Goal: Find specific page/section: Find specific page/section

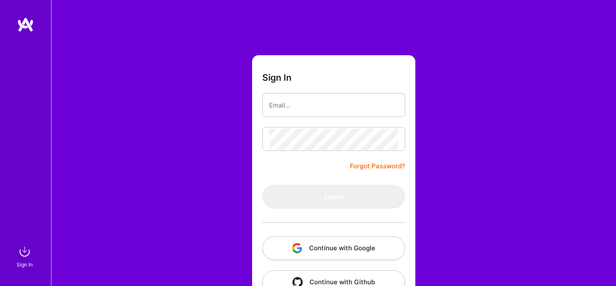
scroll to position [13, 0]
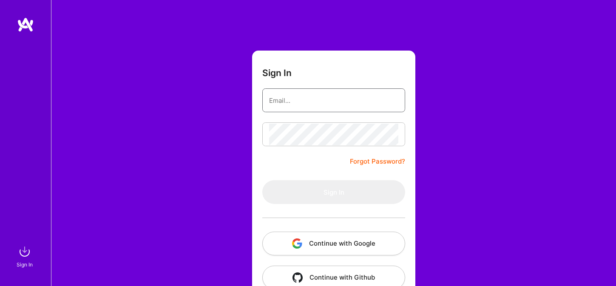
type input "[PERSON_NAME][EMAIL_ADDRESS][DOMAIN_NAME]"
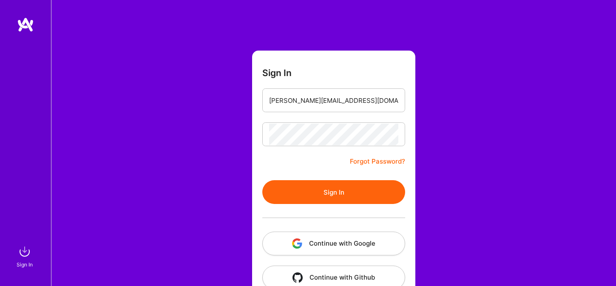
click at [320, 240] on button "Continue with Google" at bounding box center [333, 244] width 143 height 24
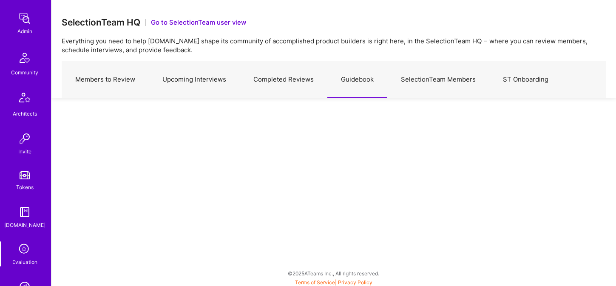
scroll to position [206, 0]
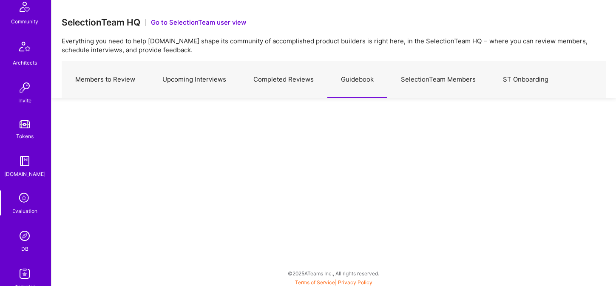
click at [25, 232] on img at bounding box center [24, 235] width 17 height 17
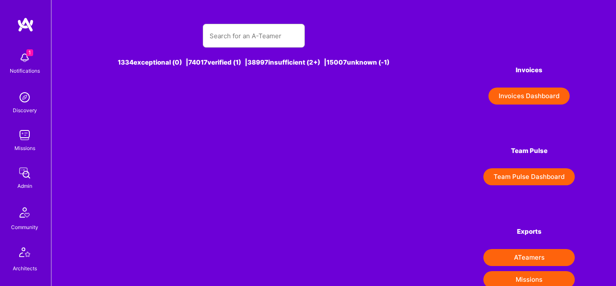
click at [203, 39] on div at bounding box center [254, 36] width 102 height 24
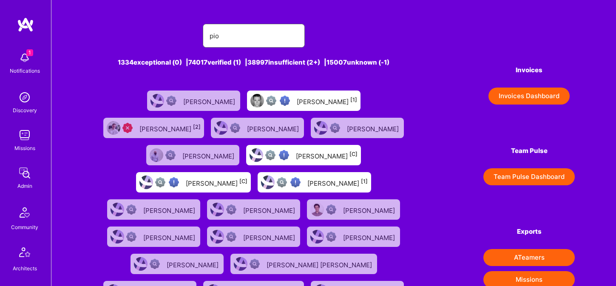
type input "Piotr Jachowicz"
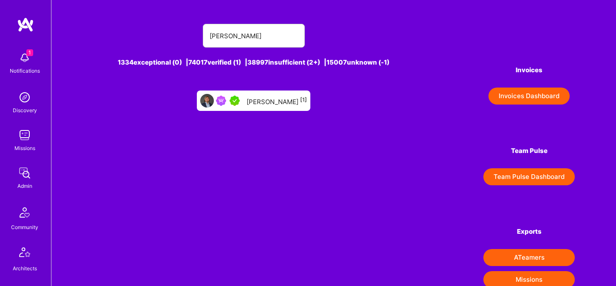
click at [294, 105] on div "Piotr Jachowicz [1]" at bounding box center [276, 100] width 60 height 11
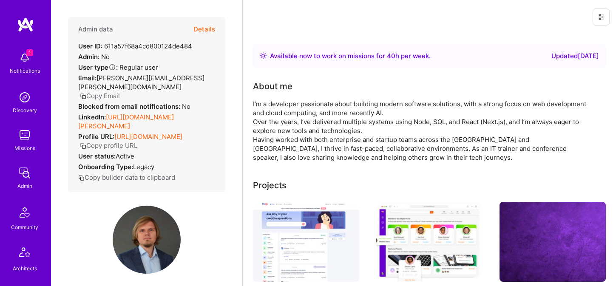
click at [150, 223] on img at bounding box center [147, 240] width 68 height 68
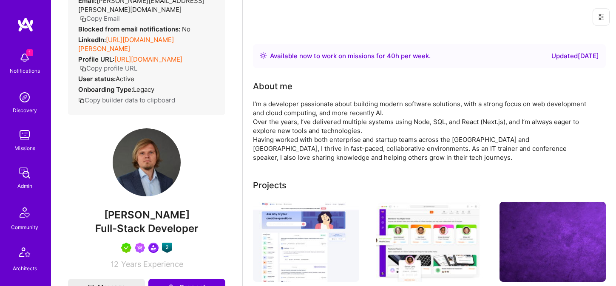
scroll to position [112, 0]
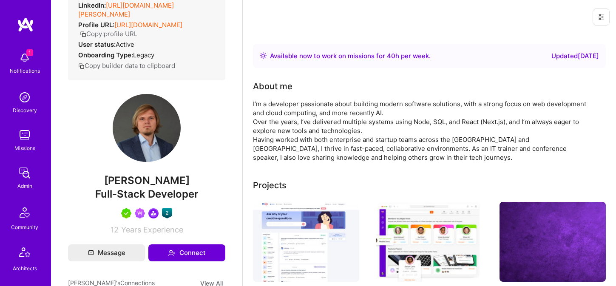
click at [145, 183] on span "Piotr Jachowicz" at bounding box center [146, 180] width 157 height 13
copy span "Piotr Jachowicz"
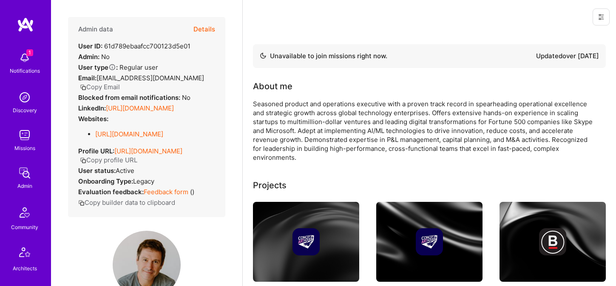
scroll to position [139, 0]
